Goal: Download file/media

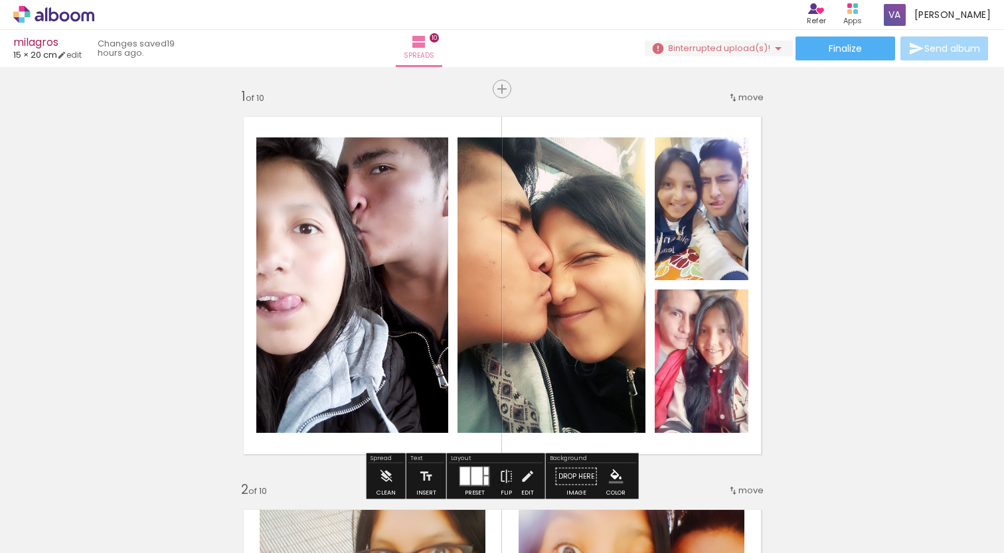
click at [714, 52] on span "interrupted upload(s)!" at bounding box center [721, 48] width 97 height 13
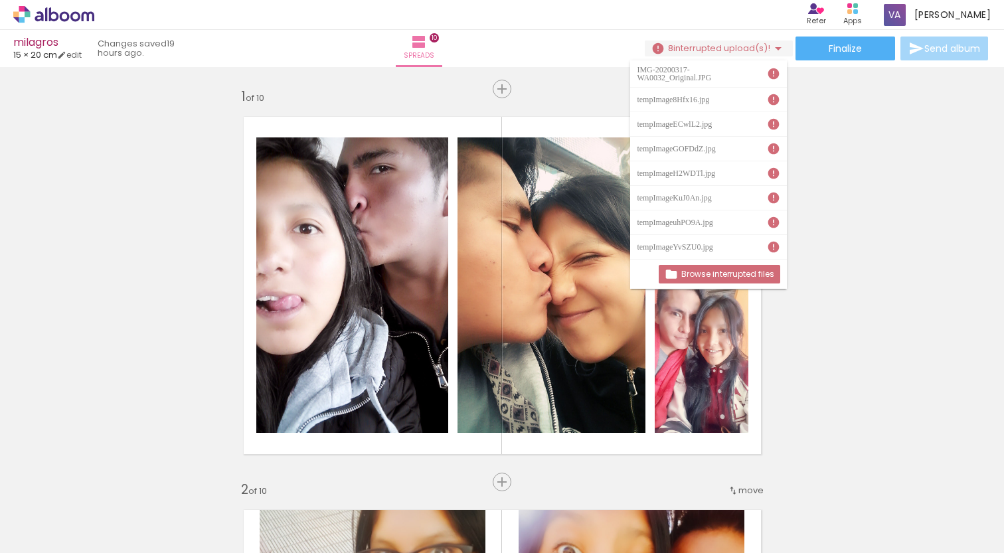
click at [768, 70] on iron-icon at bounding box center [773, 73] width 13 height 13
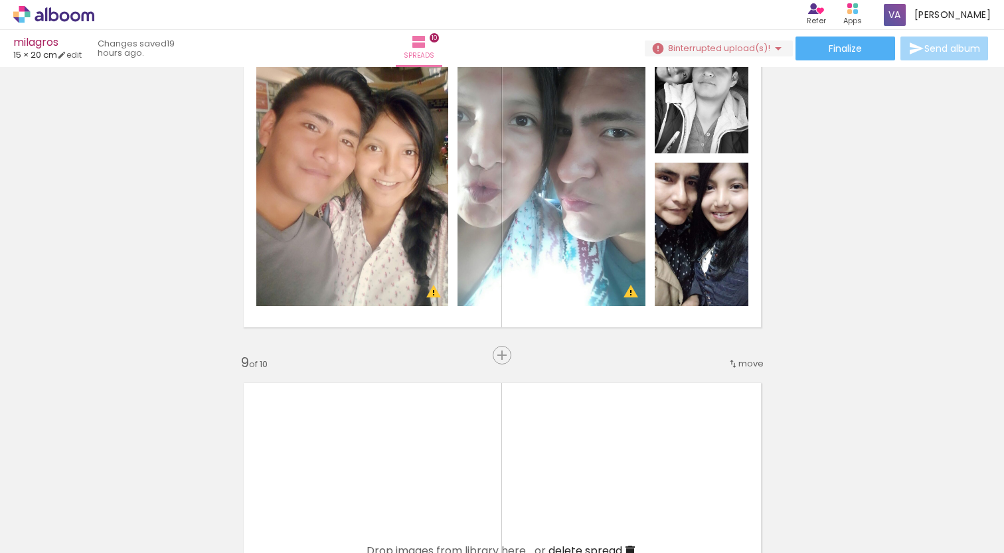
scroll to position [2874, 0]
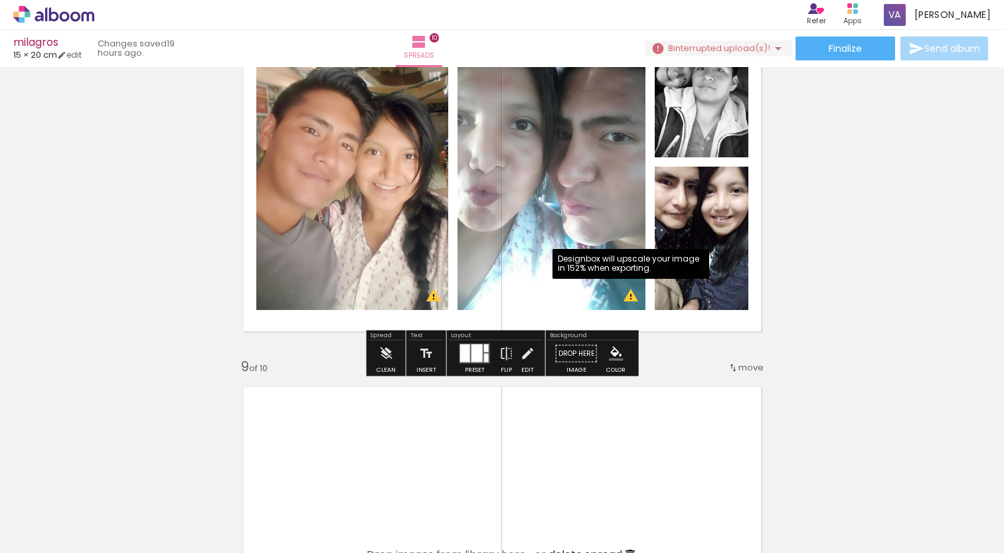
click at [627, 288] on quentale-photo at bounding box center [552, 162] width 188 height 295
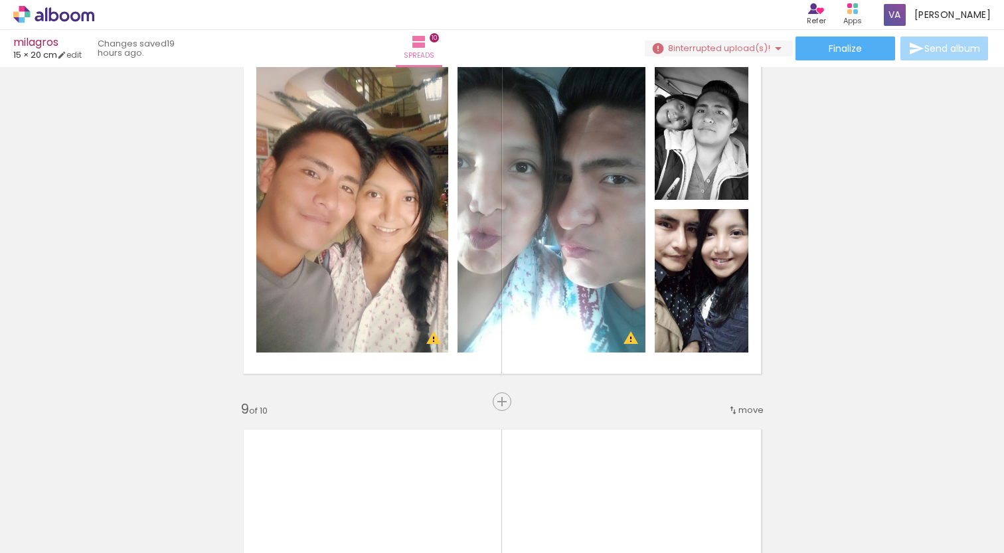
scroll to position [2819, 0]
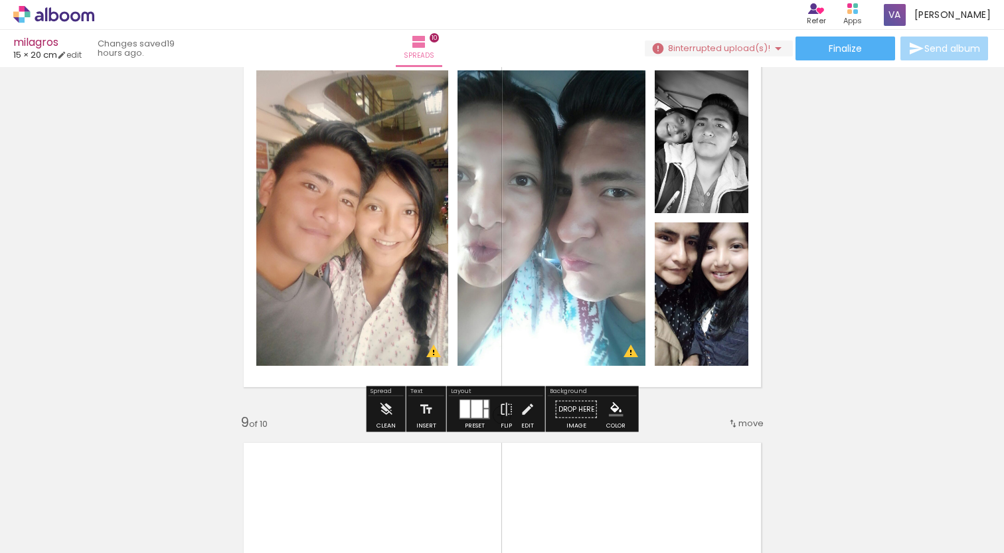
click at [479, 405] on div at bounding box center [476, 409] width 11 height 18
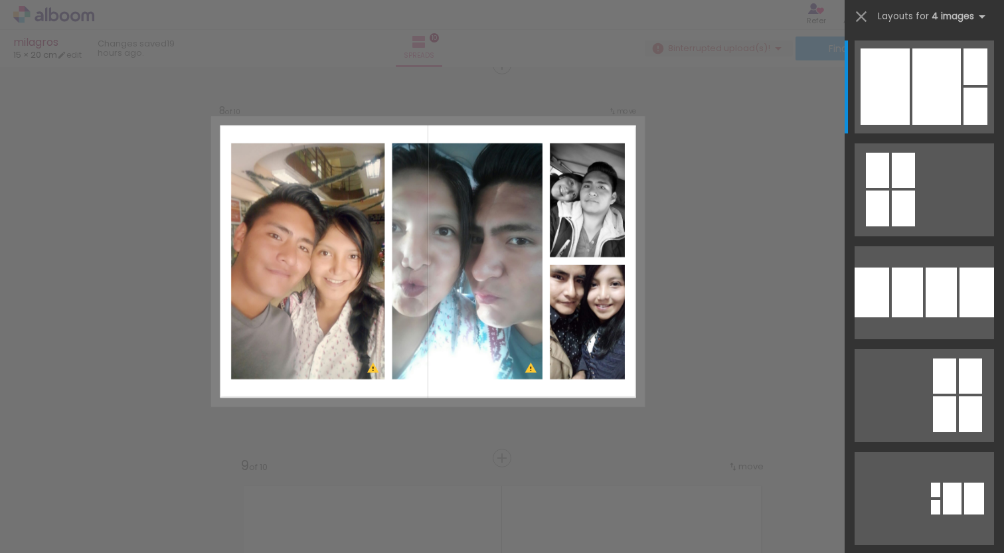
scroll to position [2768, 0]
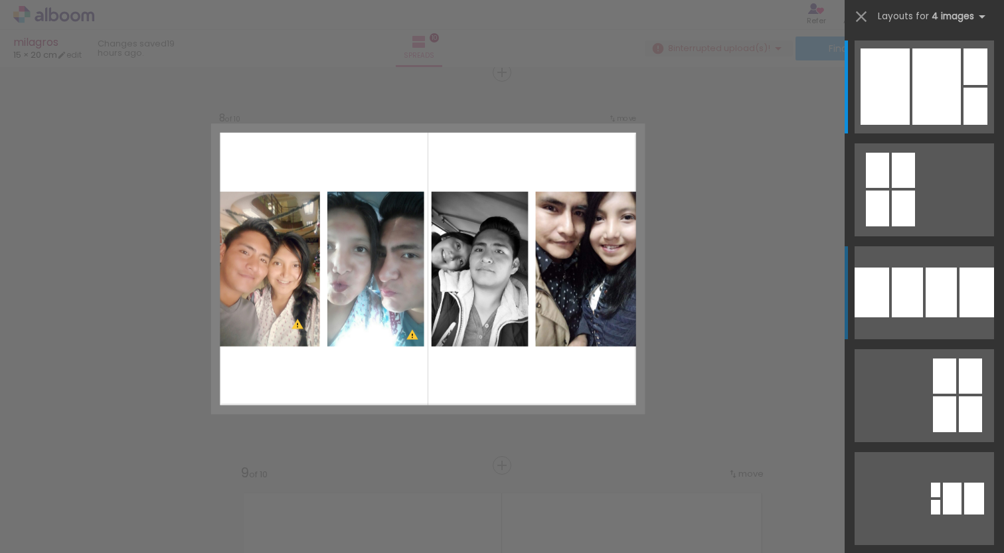
click at [898, 290] on div at bounding box center [907, 293] width 31 height 50
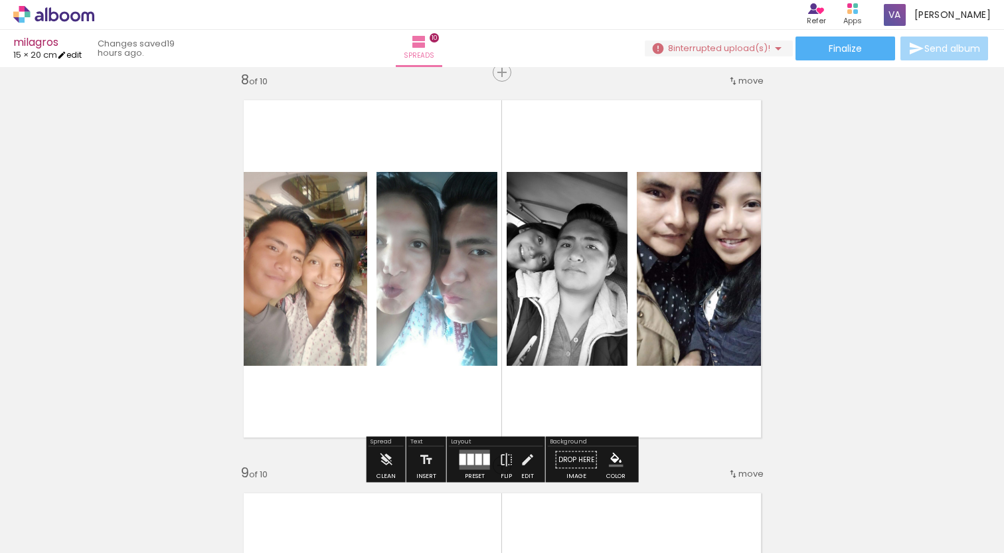
click at [75, 56] on link "edit" at bounding box center [69, 54] width 25 height 11
type input "5"
type input "20"
type input "30"
type input "6"
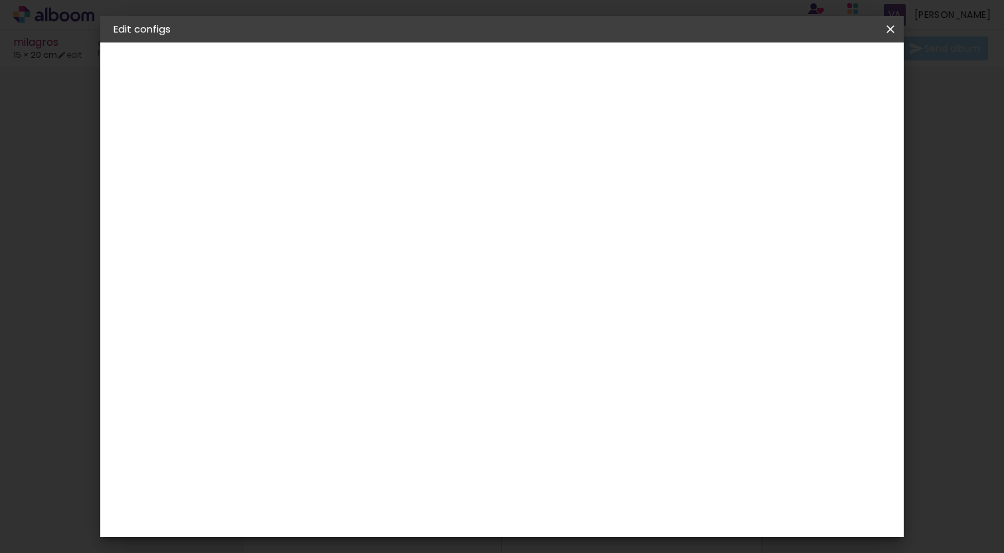
click at [0, 0] on slot "Show bleed" at bounding box center [0, 0] width 0 height 0
type paper-checkbox "on"
click at [697, 71] on span "Save configs" at bounding box center [667, 70] width 60 height 9
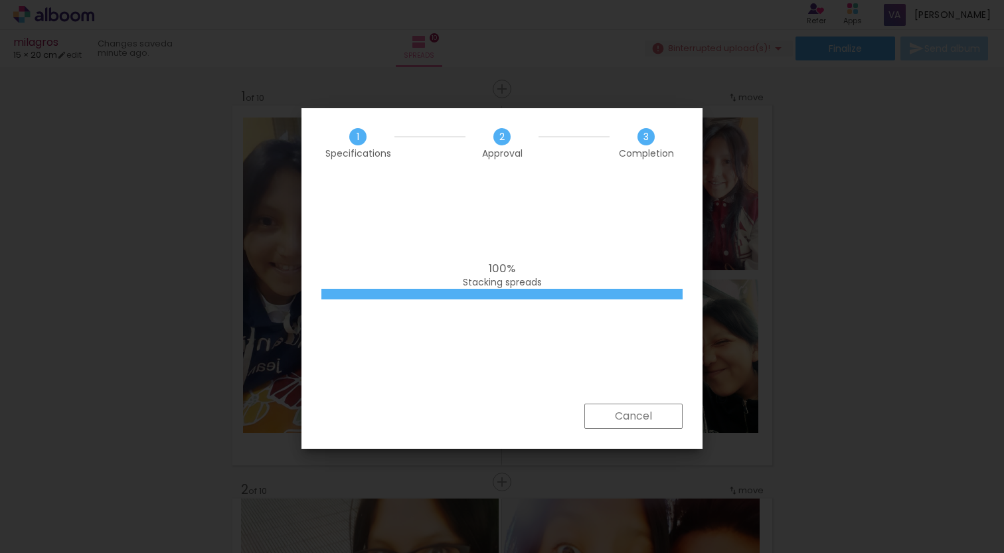
scroll to position [0, 1550]
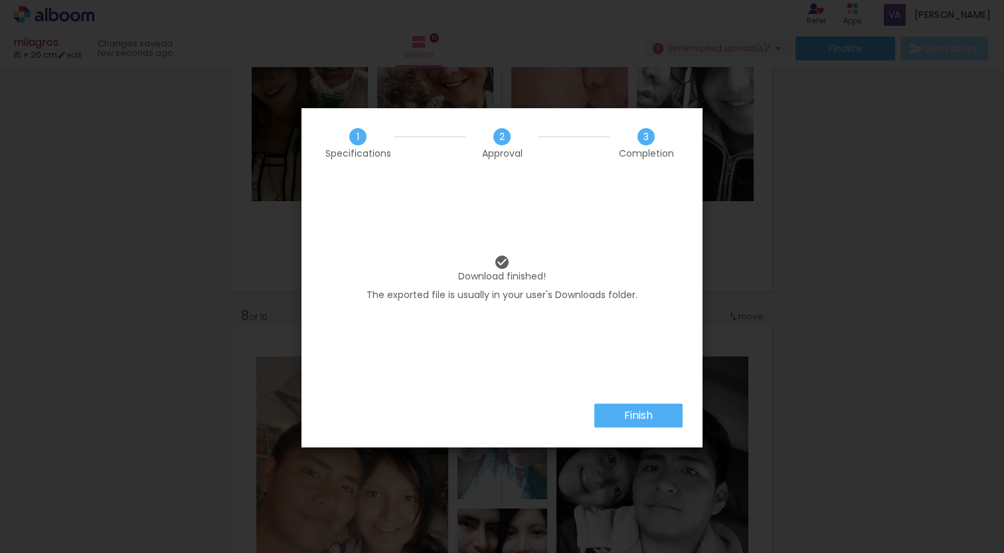
click at [0, 0] on slot "Finish" at bounding box center [0, 0] width 0 height 0
